Goal: Task Accomplishment & Management: Manage account settings

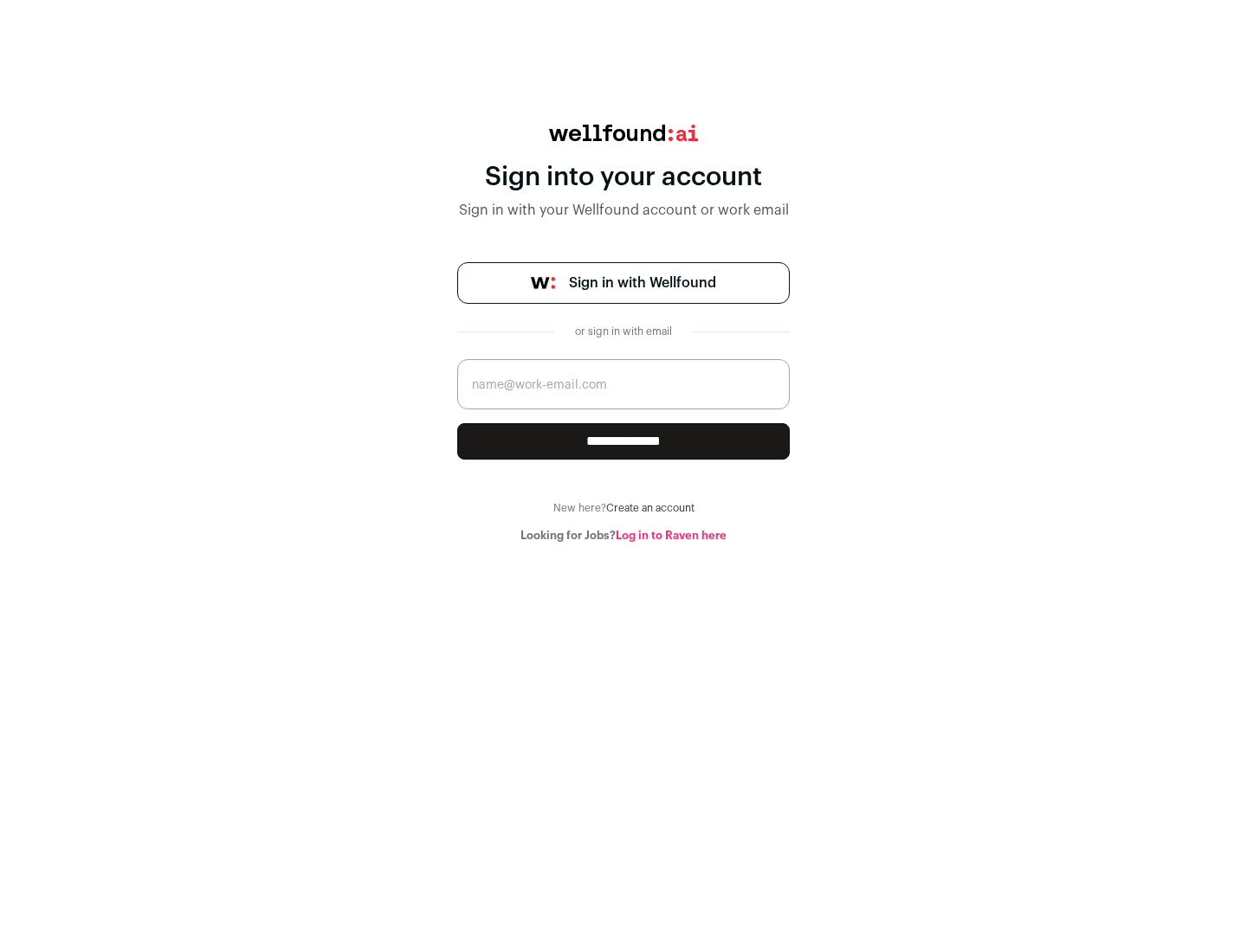
click at [642, 284] on span "Sign in with Wellfound" at bounding box center [643, 283] width 147 height 21
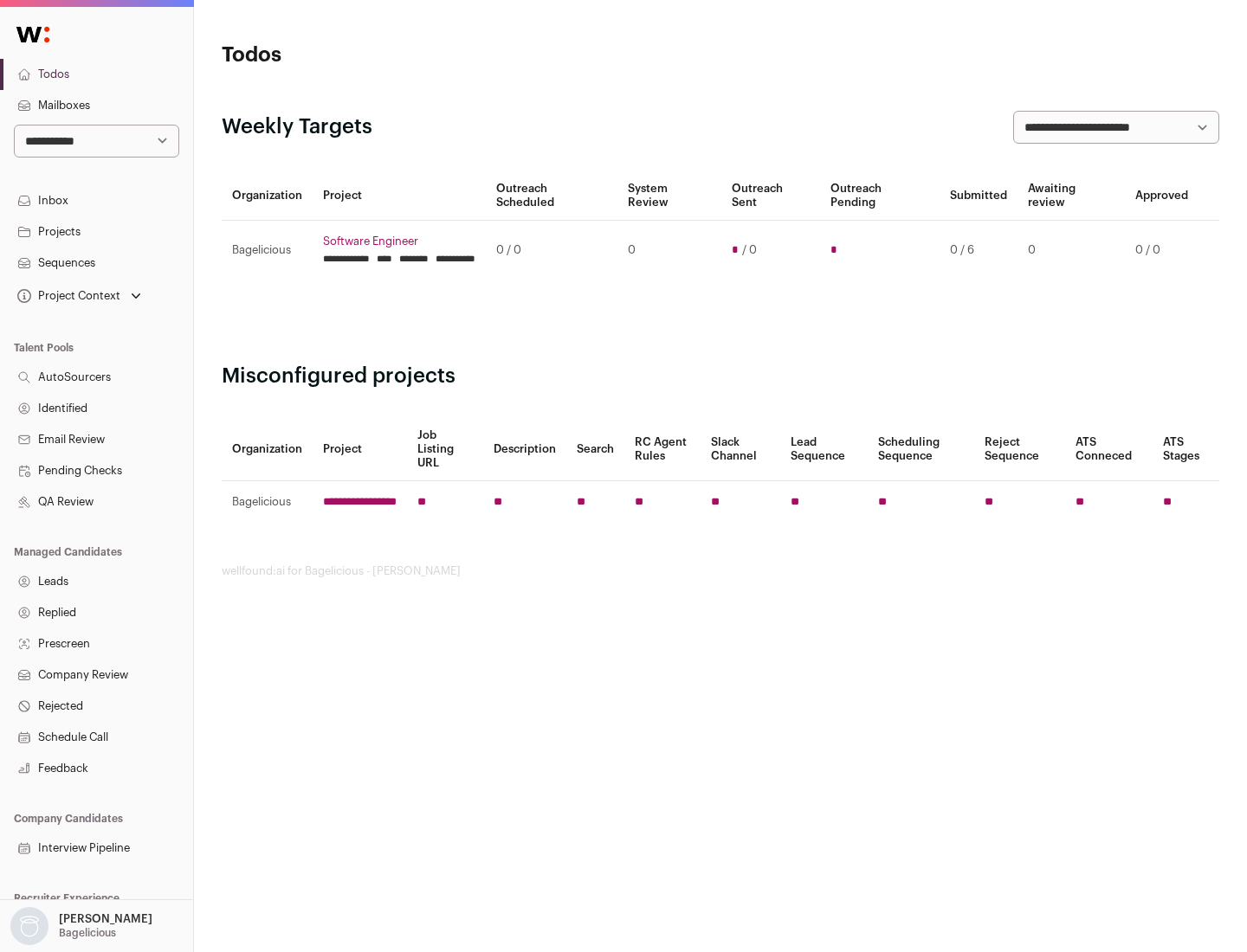
click at [97, 231] on link "Projects" at bounding box center [97, 232] width 193 height 31
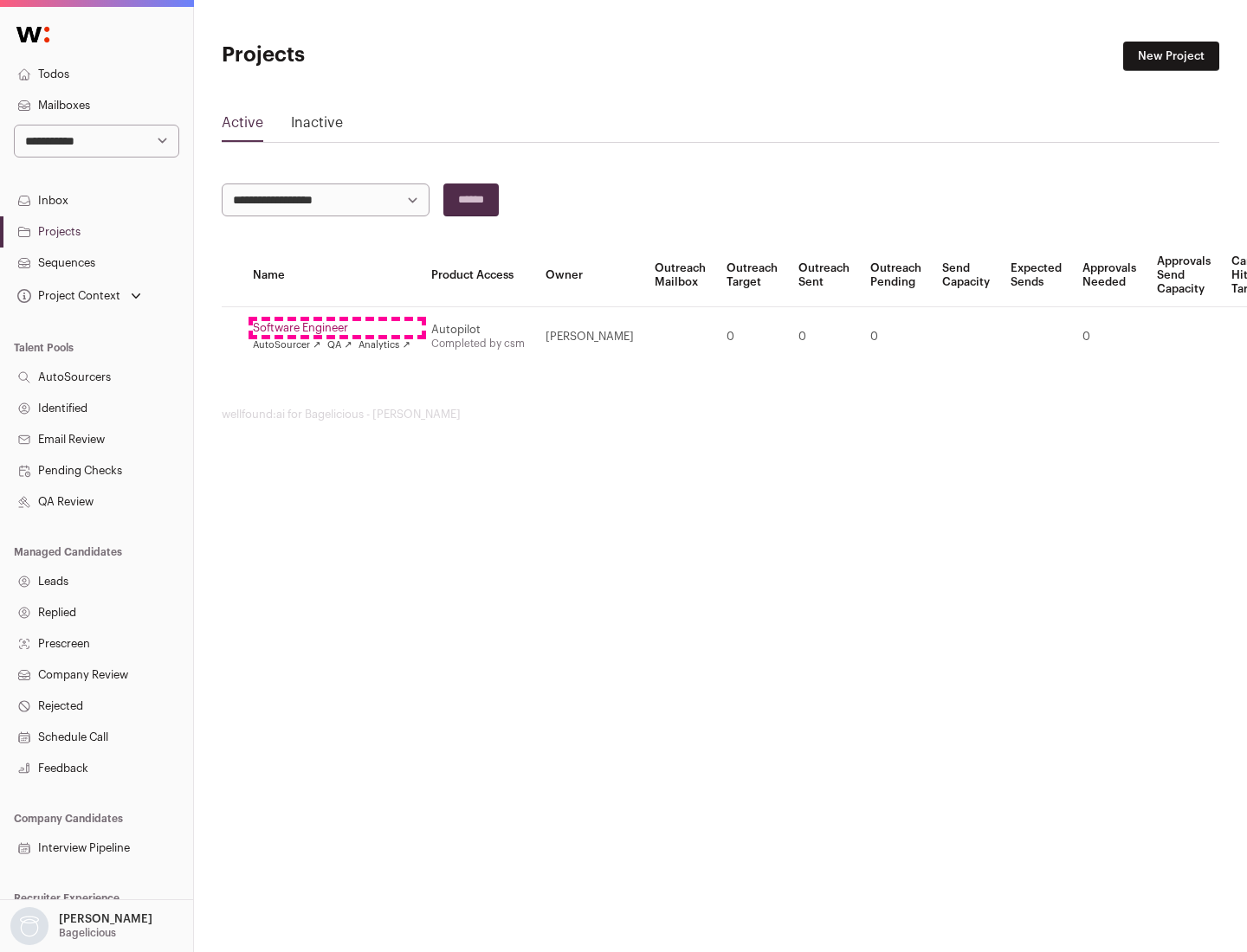
click at [337, 328] on link "Software Engineer" at bounding box center [331, 328] width 157 height 14
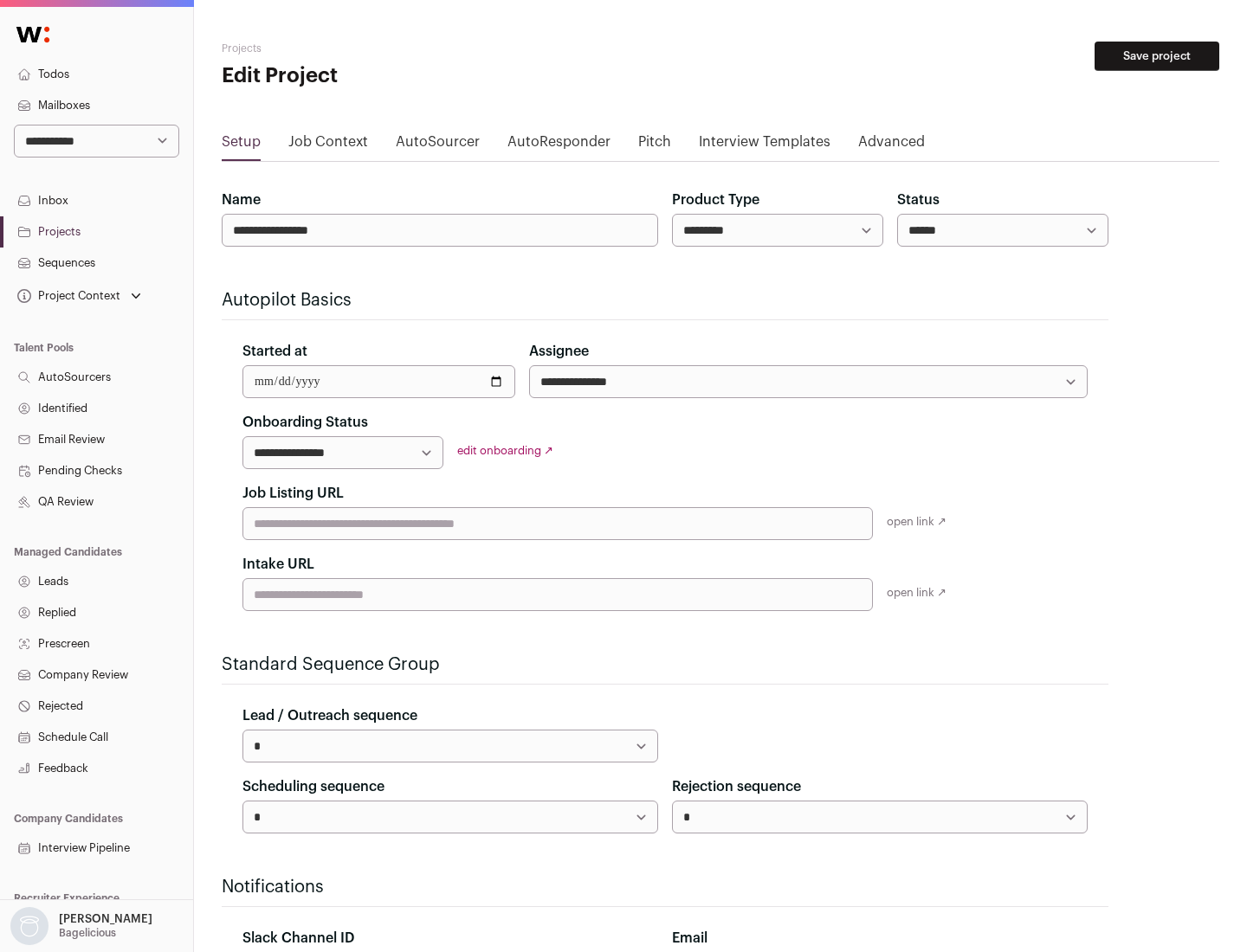
click at [1157, 57] on button "Save project" at bounding box center [1156, 57] width 124 height 30
